Goal: Use online tool/utility: Utilize a website feature to perform a specific function

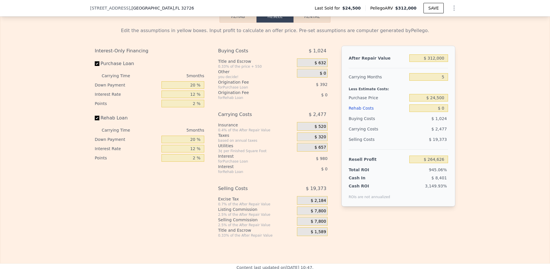
scroll to position [738, 0]
click at [429, 54] on input "$ 312,000" at bounding box center [429, 58] width 39 height 8
type input "$ 2"
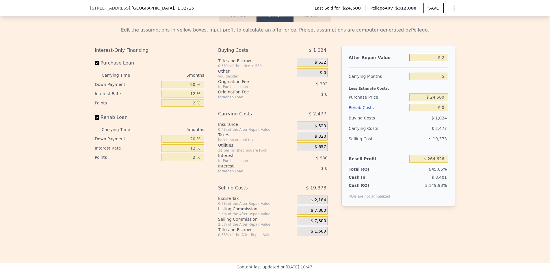
type input "-$ 28,029"
type input "$ 29"
type input "-$ 28,004"
type input "$ 290"
type input "-$ 27,758"
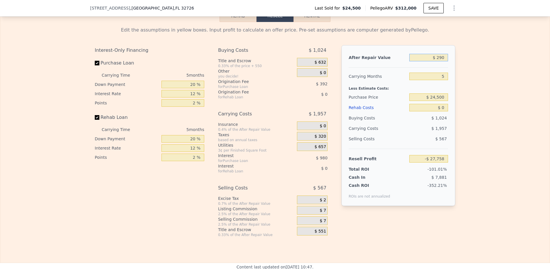
type input "$ 2,900"
type input "-$ 25,312"
type input "$ 29,000"
type input "-$ 829"
type input "$ 290,000"
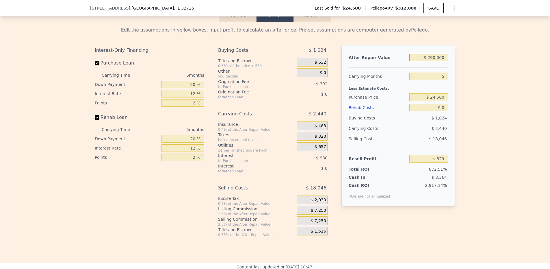
type input "$ 243,990"
click at [221, 79] on div "Origination Fee" at bounding box center [250, 82] width 64 height 6
click at [187, 81] on input "20 %" at bounding box center [183, 85] width 43 height 8
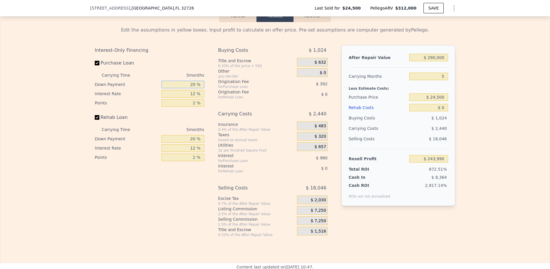
type input "1 %"
type input "$ 243,662"
type input "15 %"
type input "$ 243,905"
type input "15 %"
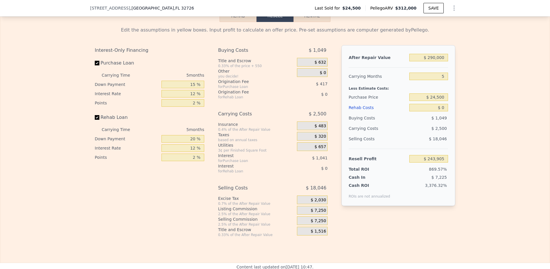
click at [191, 127] on div "5 months" at bounding box center [173, 129] width 63 height 9
click at [191, 134] on div "20 %" at bounding box center [183, 138] width 43 height 9
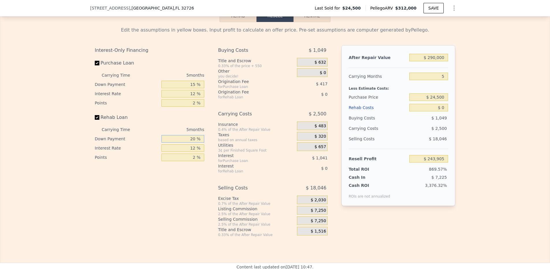
click at [190, 135] on input "20 %" at bounding box center [183, 139] width 43 height 8
type input "15 %"
click at [290, 142] on div "Utilities" at bounding box center [256, 145] width 77 height 6
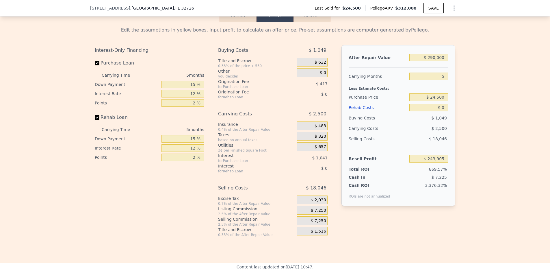
click at [316, 60] on span "$ 632" at bounding box center [321, 62] width 12 height 5
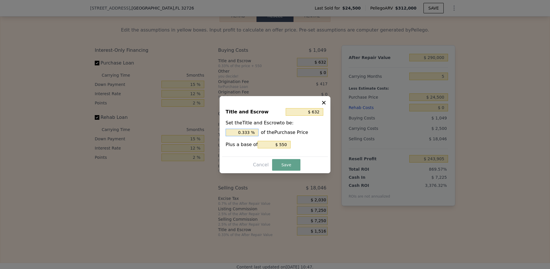
click at [245, 132] on input "0.333 %" at bounding box center [242, 133] width 33 height 8
type input "$ 795"
type input "1. %"
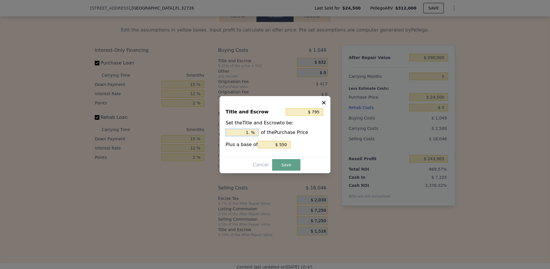
type input "$ 844"
type input "1.2 %"
type input "$ 856"
type input "1.25 %"
click at [292, 164] on button "Save" at bounding box center [286, 165] width 28 height 12
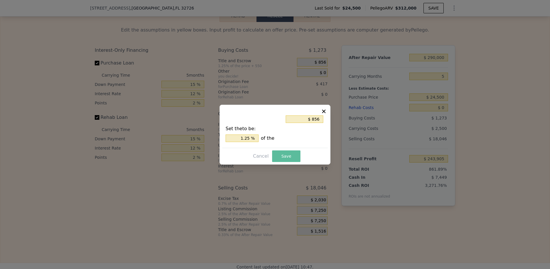
type input "$ 243,681"
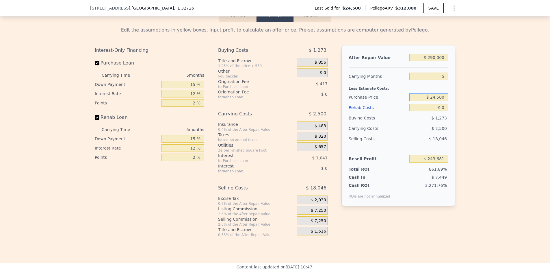
click at [435, 93] on input "$ 24,500" at bounding box center [429, 97] width 39 height 8
type input "$ 170,000"
click at [425, 104] on input "$ 0" at bounding box center [429, 108] width 39 height 8
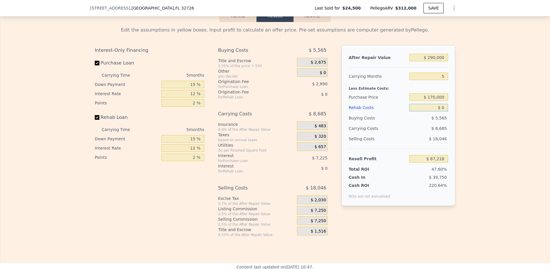
type input "$ 87,704"
click at [425, 104] on input "$ 0" at bounding box center [429, 108] width 39 height 8
type input "$ 3"
type input "$ 87,701"
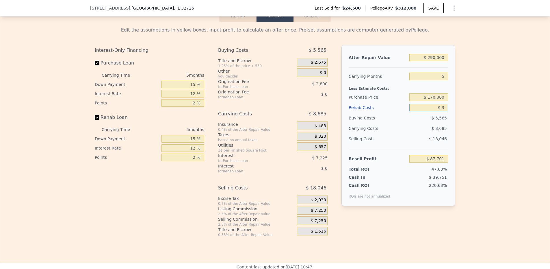
type input "$ 35"
type input "$ 87,668"
type input "$ 350"
type input "$ 87,333"
type input "$ 3,500"
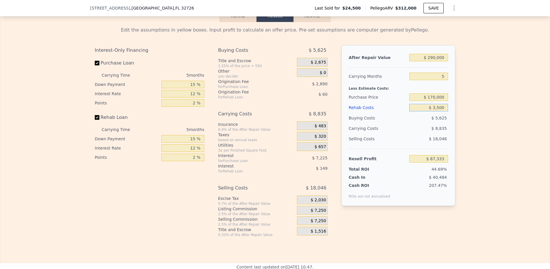
type input "$ 83,994"
type input "$ 35,000"
type input "$ 50,619"
click at [382, 124] on div "Carrying Costs" at bounding box center [367, 128] width 36 height 10
click at [435, 93] on input "$ 170,000" at bounding box center [429, 97] width 39 height 8
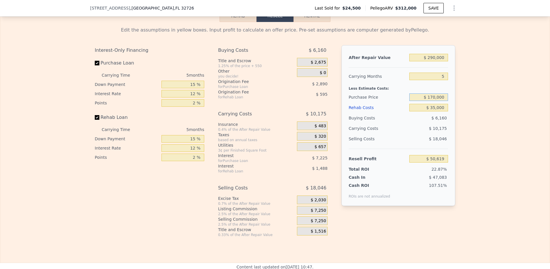
scroll to position [707, 0]
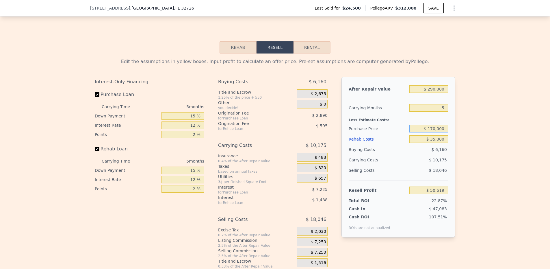
click at [317, 41] on button "Rental" at bounding box center [312, 47] width 37 height 12
select select "30"
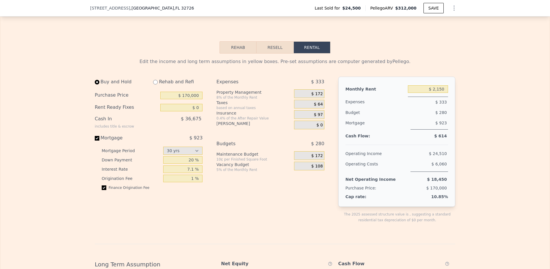
click at [155, 80] on input "radio" at bounding box center [155, 82] width 5 height 5
radio input "true"
select select "30"
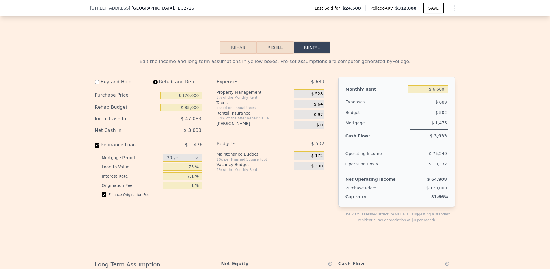
type input "$ 35,000"
click at [436, 85] on input "$ 6,600" at bounding box center [428, 89] width 40 height 8
type input "$ 2,000"
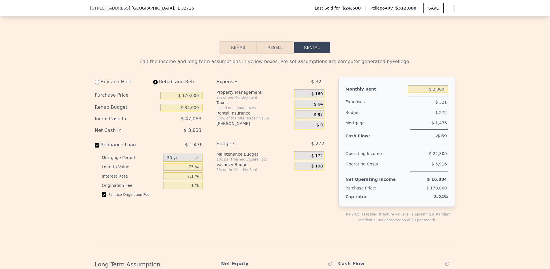
click at [392, 140] on div at bounding box center [397, 142] width 103 height 5
click at [310, 90] on div "$ 160" at bounding box center [309, 93] width 30 height 9
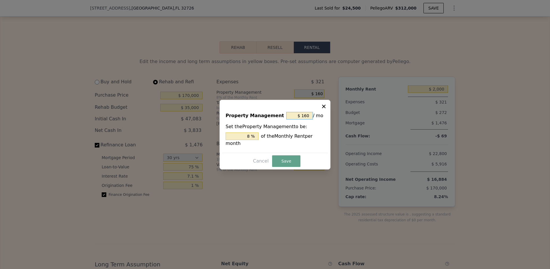
click at [302, 114] on input "$ 160" at bounding box center [299, 116] width 27 height 8
type input "$ 0"
type input "0 %"
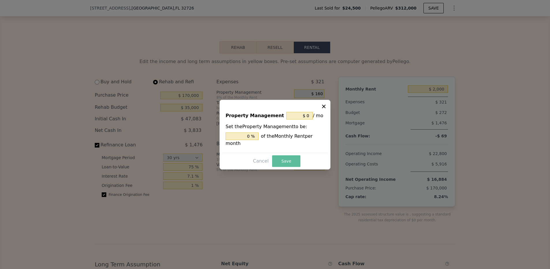
click at [287, 158] on button "Save" at bounding box center [286, 161] width 28 height 12
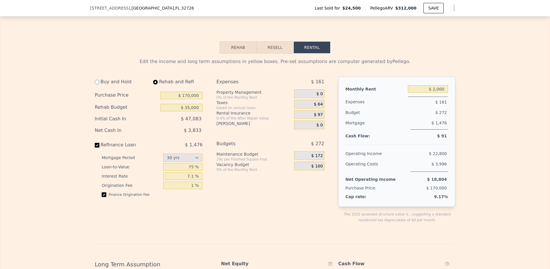
click at [314, 112] on span "$ 97" at bounding box center [318, 114] width 9 height 5
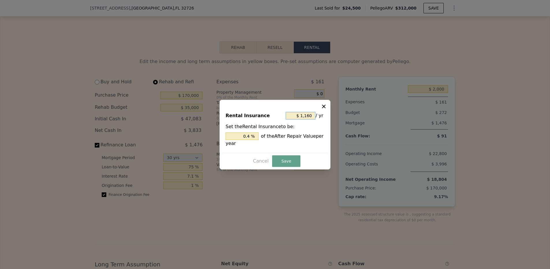
click at [309, 112] on input "$ 1,160" at bounding box center [301, 116] width 30 height 8
type input "$ 1"
type input "0.000 %"
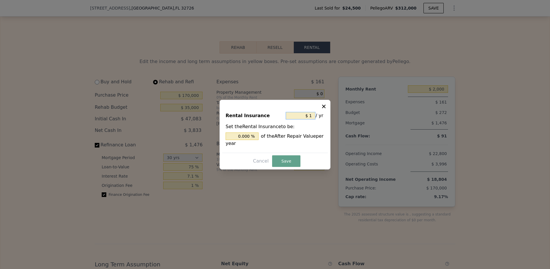
type input "$ 15"
type input "0.005 %"
type input "$ 1"
type input "0.000 %"
type input "$ 2"
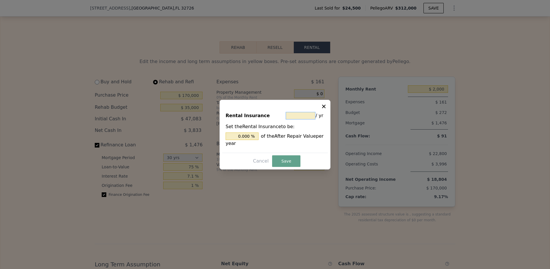
type input "0.001 %"
type input "$ 22"
type input "0.008 %"
type input "$ 220"
type input "0.076 %"
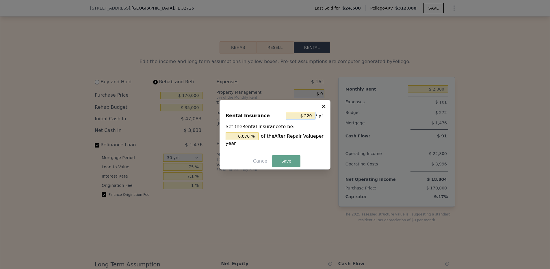
type input "$ 2,200"
type input "0.759 %"
click at [285, 161] on button "Save" at bounding box center [286, 161] width 28 height 12
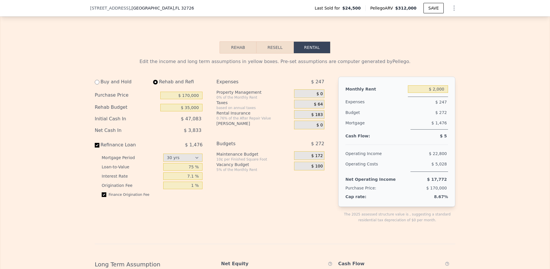
click at [305, 100] on div "$ 64" at bounding box center [309, 104] width 30 height 9
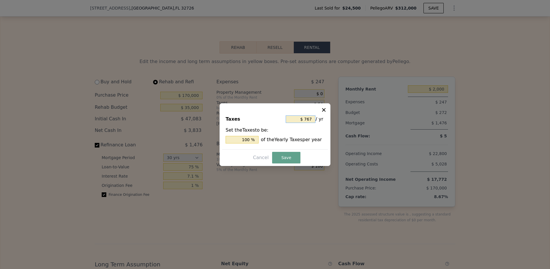
click at [302, 118] on input "$ 767" at bounding box center [301, 119] width 30 height 8
type input "$ 1"
type input "0.130 %"
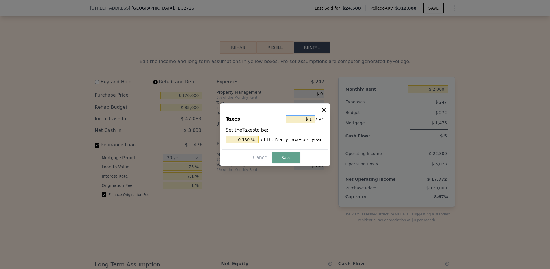
type input "$ 10"
type input "1.304 %"
type input "$ 100"
type input "13.038 %"
type input "$ 1,000"
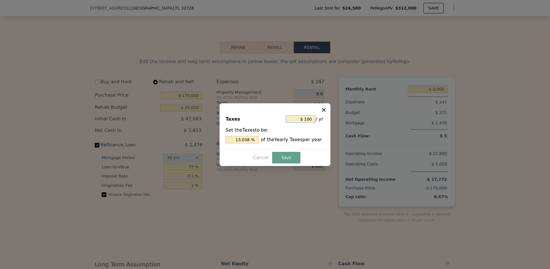
type input "130.378 %"
click at [283, 158] on button "Save" at bounding box center [286, 158] width 28 height 12
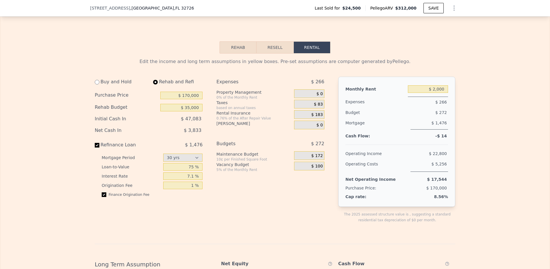
click at [284, 182] on div "Expenses $ 266 Property Management 0% of the Monthly Rent $ 0 Taxes based on an…" at bounding box center [272, 154] width 112 height 155
click at [188, 163] on input "75 %" at bounding box center [183, 167] width 40 height 8
click at [200, 163] on input "75 %" at bounding box center [183, 167] width 40 height 8
click at [231, 177] on div "Expenses $ 266 Property Management 0% of the Monthly Rent $ 0 Taxes based on an…" at bounding box center [272, 154] width 112 height 155
click at [193, 163] on input "74 %" at bounding box center [183, 167] width 40 height 8
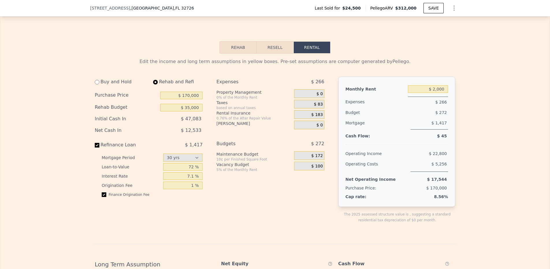
click at [273, 183] on div "Expenses $ 266 Property Management 0% of the Monthly Rent $ 0 Taxes based on an…" at bounding box center [272, 154] width 112 height 155
click at [194, 163] on input "72 %" at bounding box center [183, 167] width 40 height 8
type input "75 %"
click at [278, 167] on div "5% of the Monthly Rent" at bounding box center [253, 169] width 75 height 5
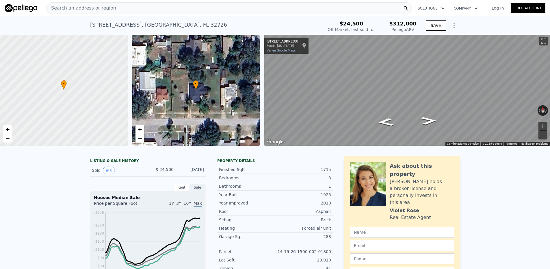
scroll to position [0, 0]
select select "30"
type input "$ 0"
type input "$ 2,150"
click at [117, 27] on div "[STREET_ADDRESS]" at bounding box center [158, 25] width 137 height 8
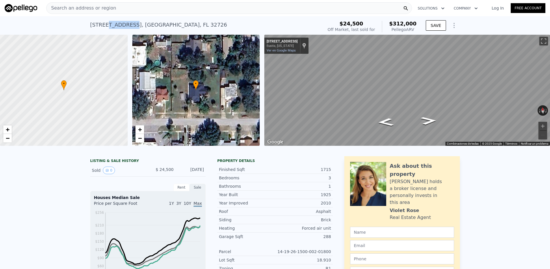
click at [117, 27] on div "[STREET_ADDRESS]" at bounding box center [158, 25] width 137 height 8
copy div "[STREET_ADDRESS] Sold [DATE] for $24,500 (~ARV $312k )"
